Goal: Book appointment/travel/reservation

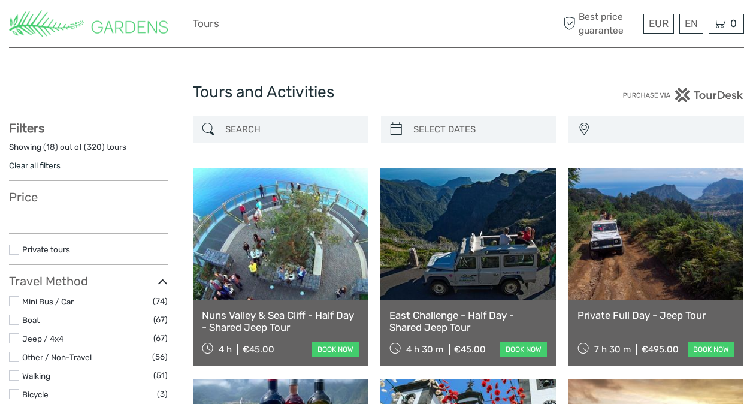
select select
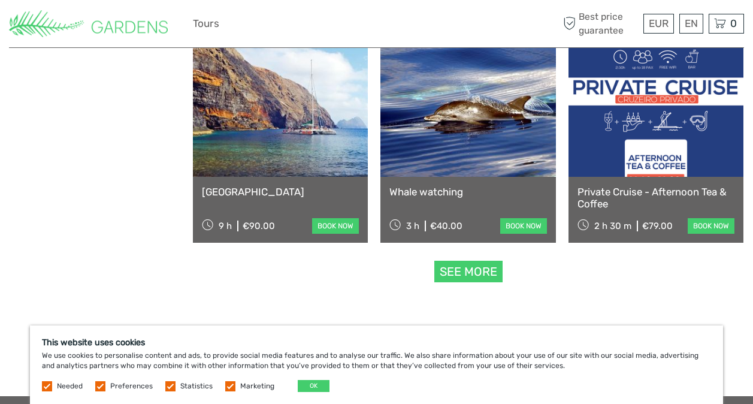
scroll to position [1175, 0]
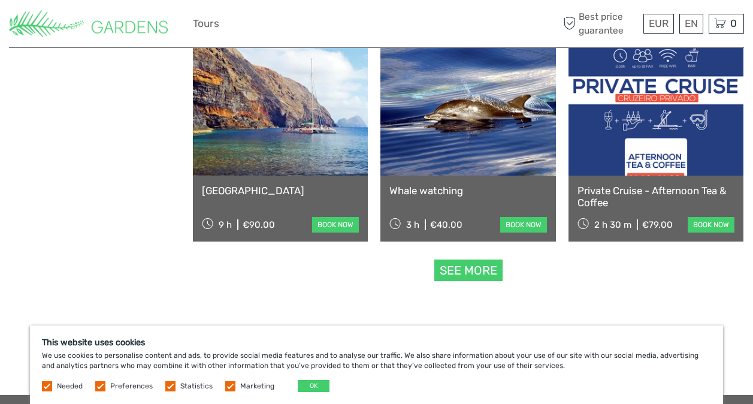
click at [633, 154] on link at bounding box center [655, 110] width 175 height 132
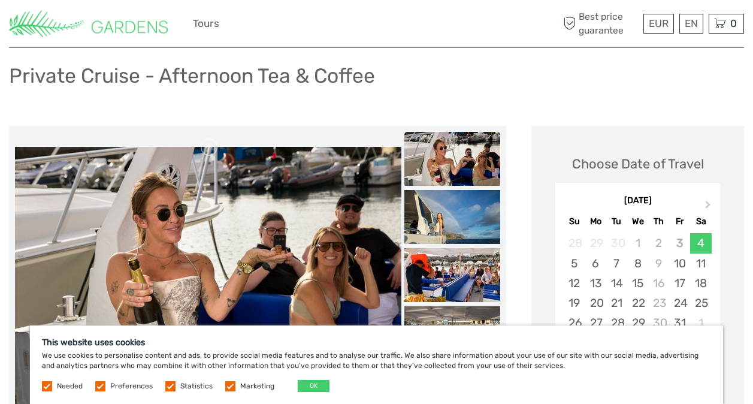
scroll to position [70, 0]
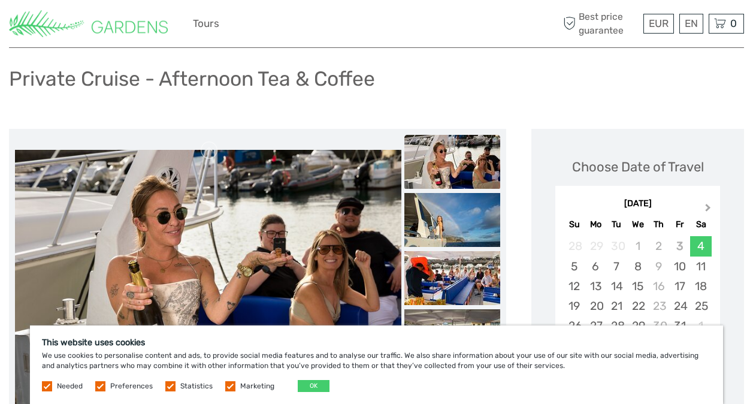
click at [708, 207] on span "Next Month" at bounding box center [708, 209] width 0 height 17
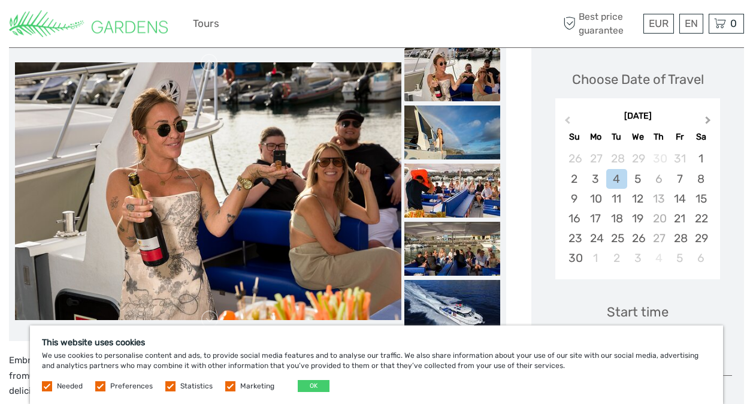
scroll to position [172, 0]
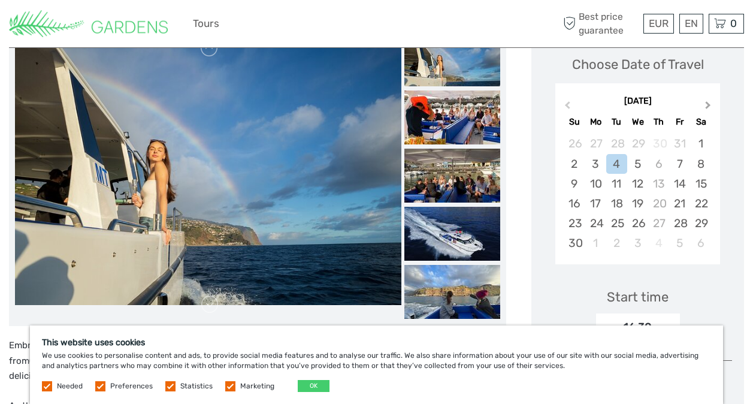
click at [714, 109] on button "Next Month" at bounding box center [708, 107] width 19 height 19
click at [621, 141] on div "2" at bounding box center [616, 144] width 21 height 20
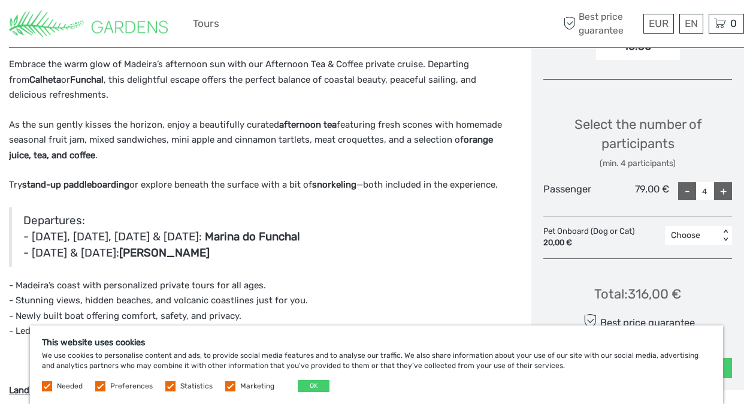
scroll to position [455, 0]
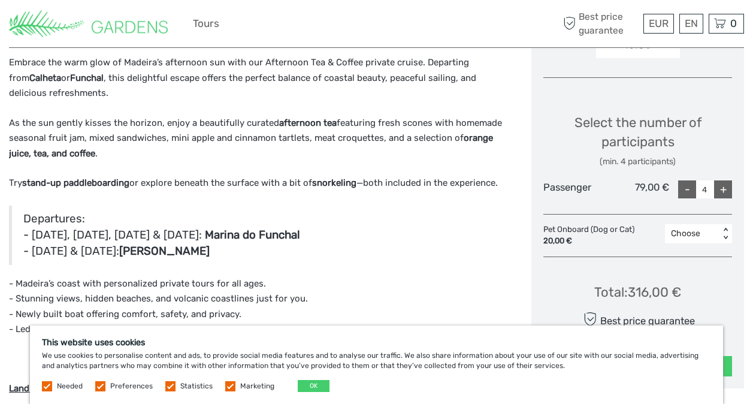
click at [686, 191] on div "-" at bounding box center [687, 189] width 18 height 18
click at [692, 191] on div "-" at bounding box center [687, 189] width 18 height 18
type input "2"
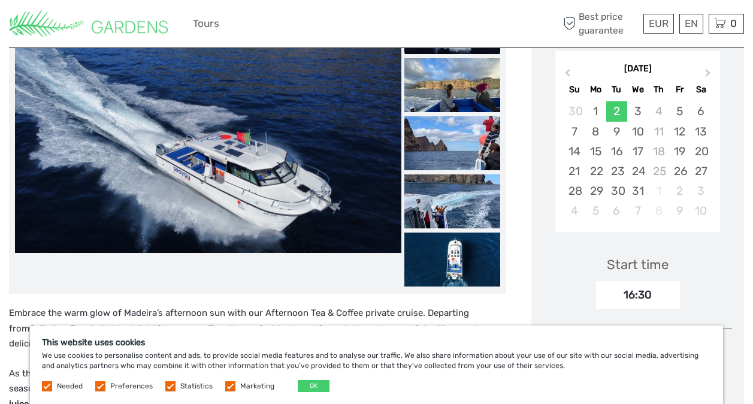
scroll to position [0, 0]
